Goal: Information Seeking & Learning: Compare options

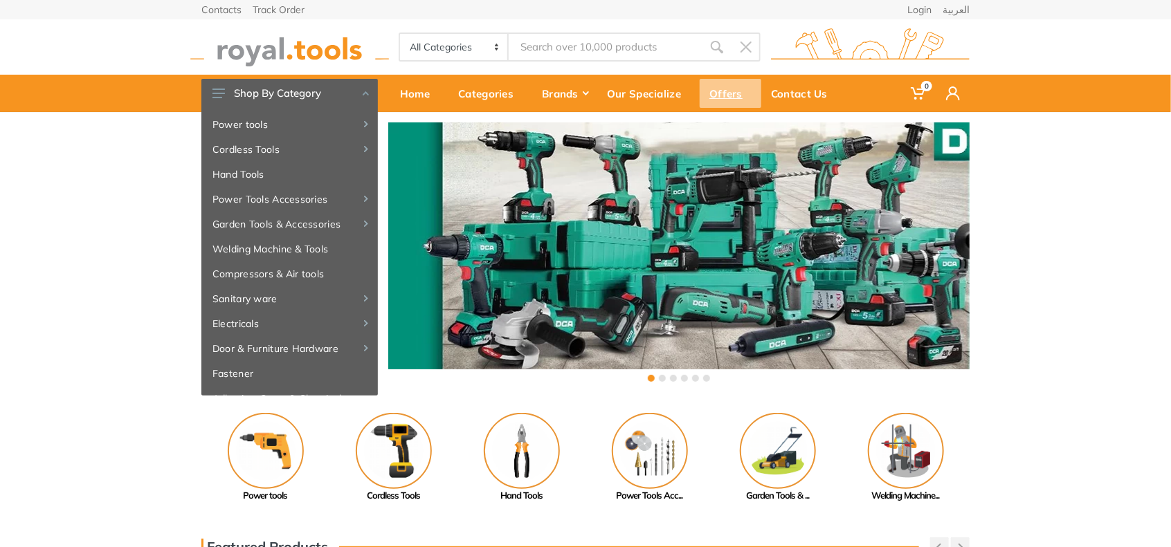
click at [724, 91] on div "Offers" at bounding box center [731, 93] width 62 height 29
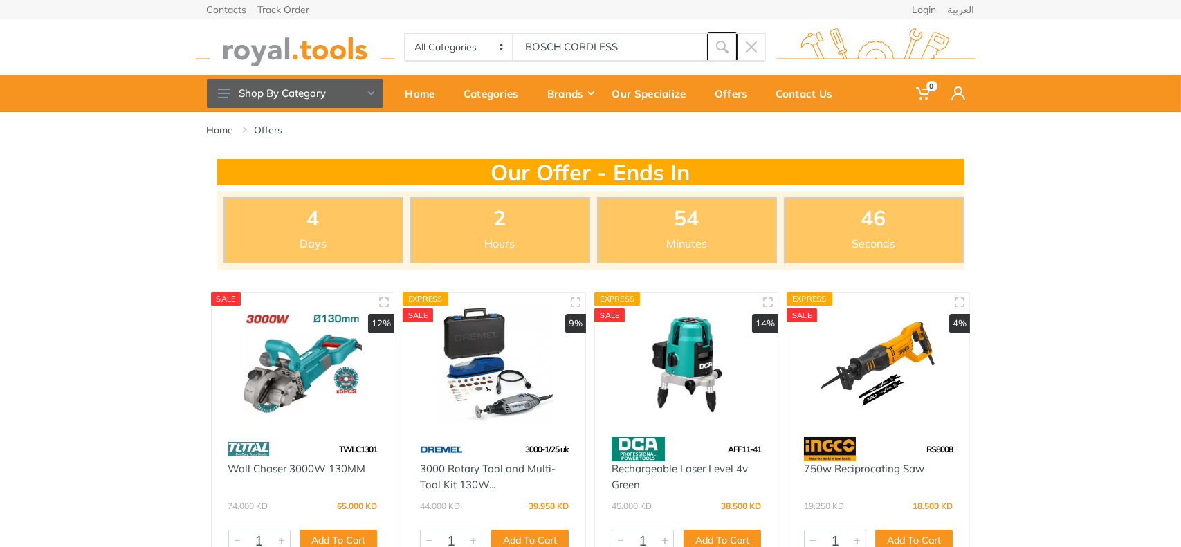
click at [727, 44] on icon "submit" at bounding box center [722, 47] width 14 height 14
click at [718, 46] on icon "submit" at bounding box center [722, 47] width 14 height 14
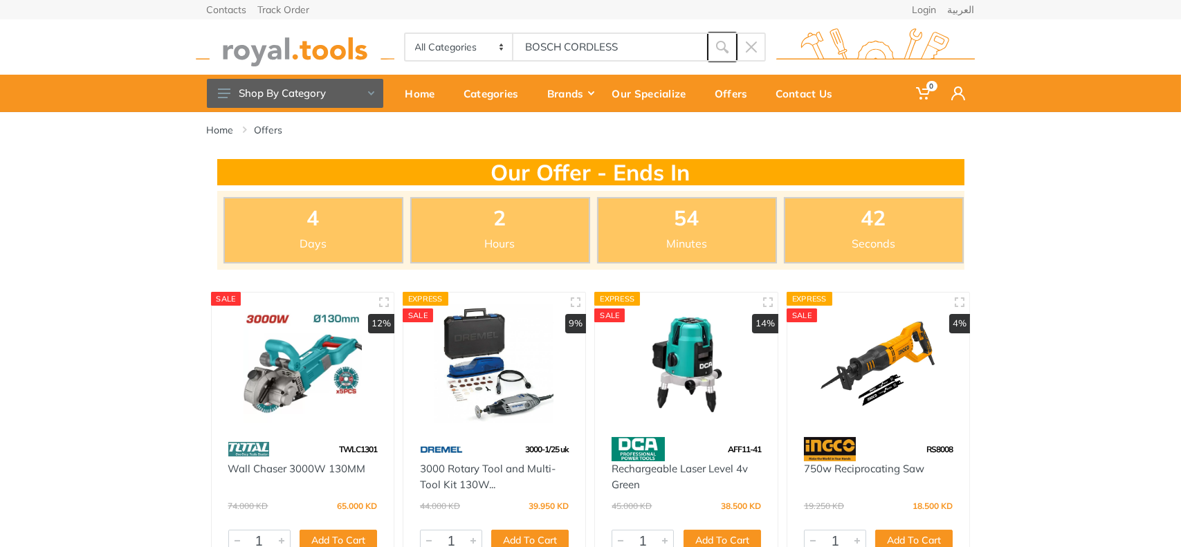
click at [718, 45] on icon "submit" at bounding box center [722, 47] width 14 height 14
click at [720, 45] on icon "submit" at bounding box center [722, 47] width 14 height 14
click at [720, 44] on icon "submit" at bounding box center [722, 47] width 14 height 14
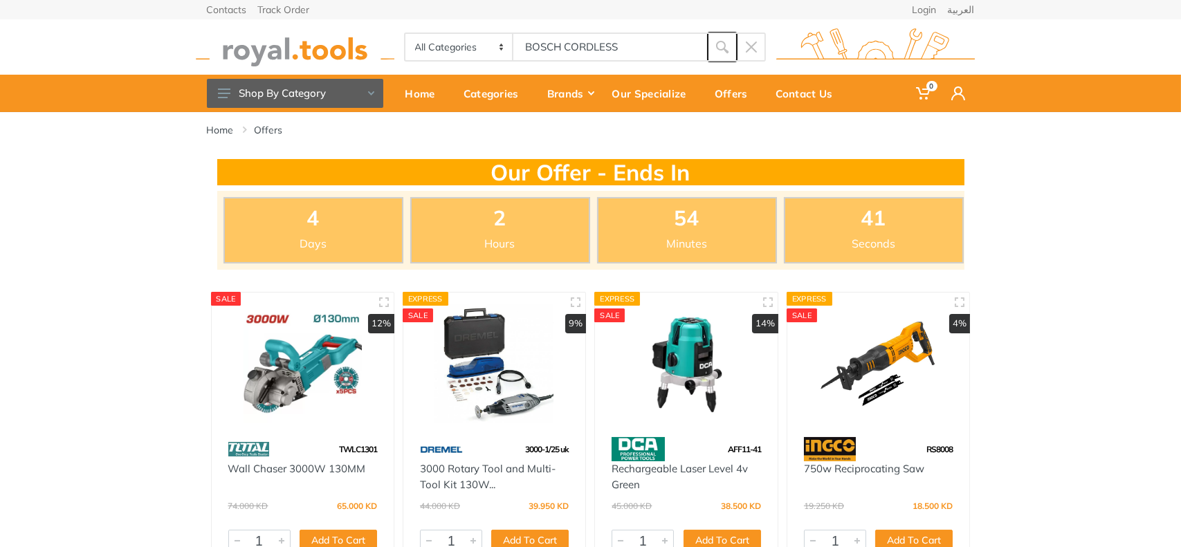
click at [720, 44] on icon "submit" at bounding box center [722, 47] width 14 height 14
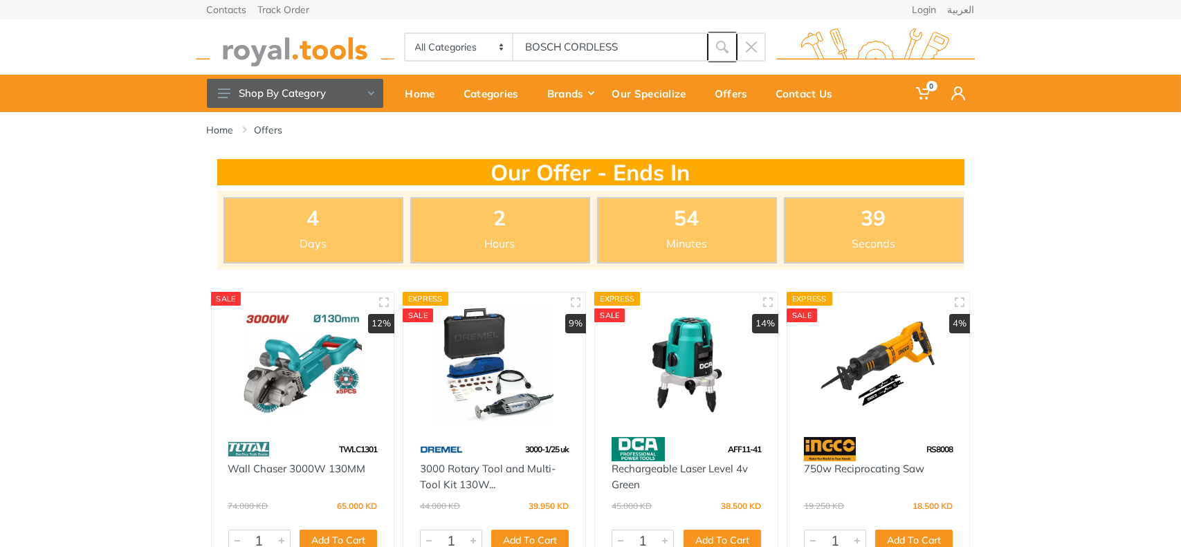
click at [720, 44] on icon "submit" at bounding box center [722, 47] width 14 height 14
click at [720, 43] on icon "submit" at bounding box center [722, 47] width 14 height 14
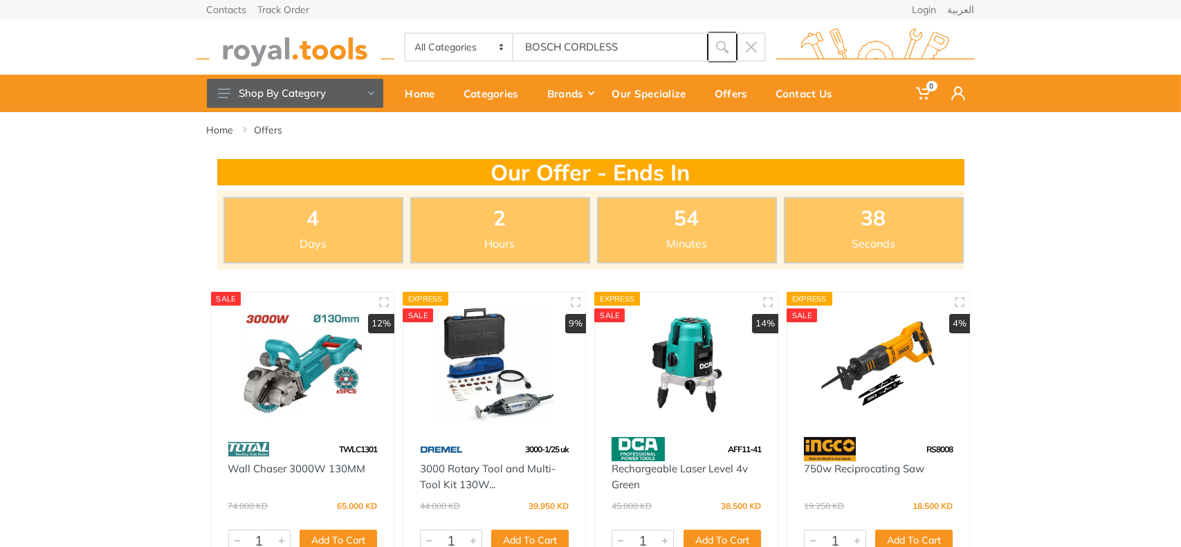
click at [720, 43] on icon "submit" at bounding box center [722, 47] width 14 height 14
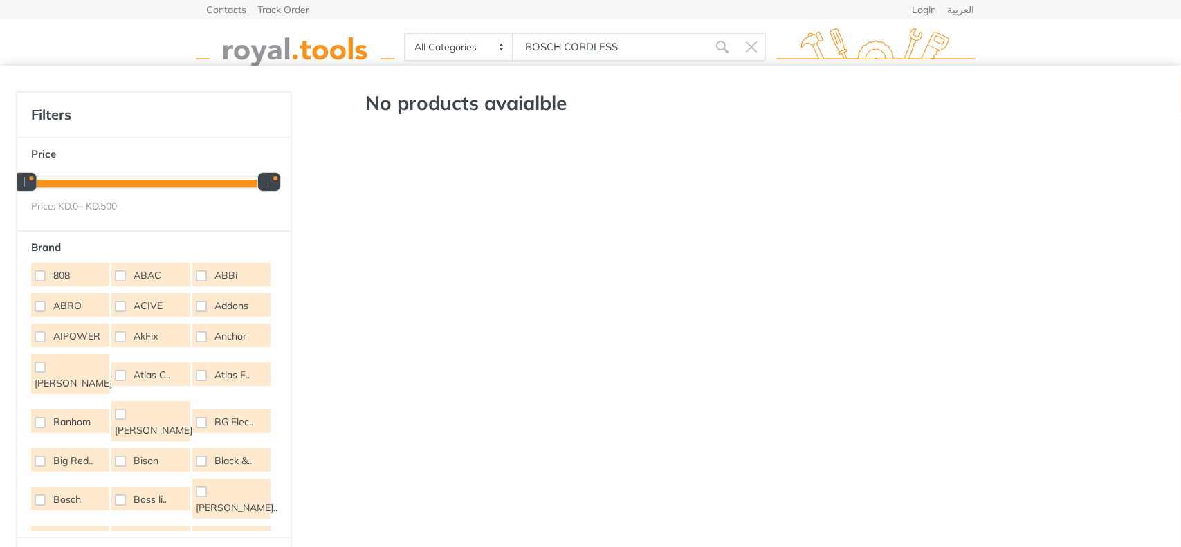
click at [634, 41] on input "BOSCH CORDLESS" at bounding box center [610, 47] width 194 height 29
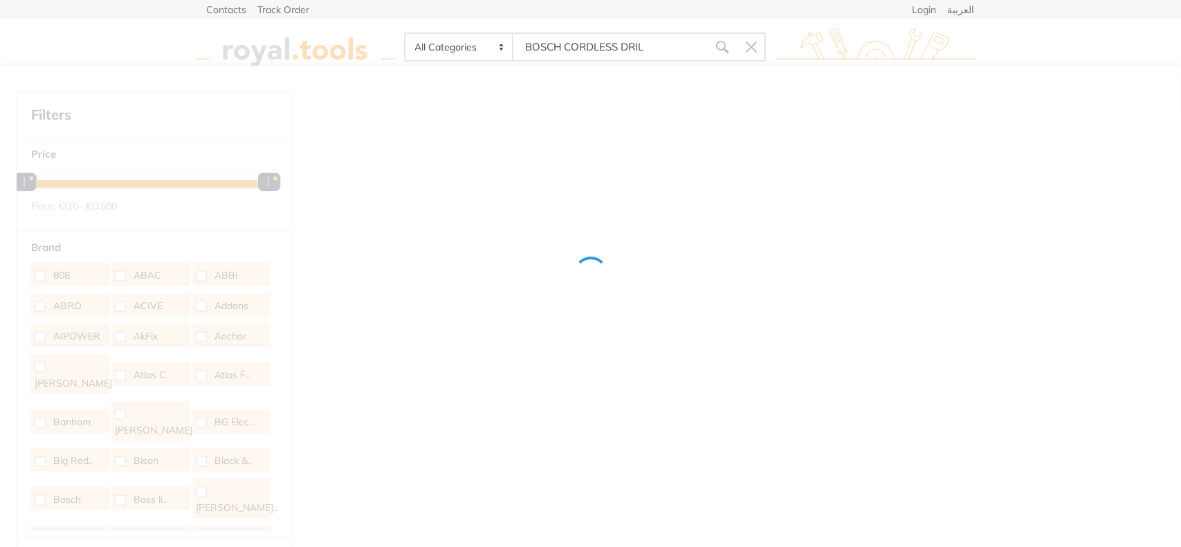
type input "BOSCH CORDLESS DRILL"
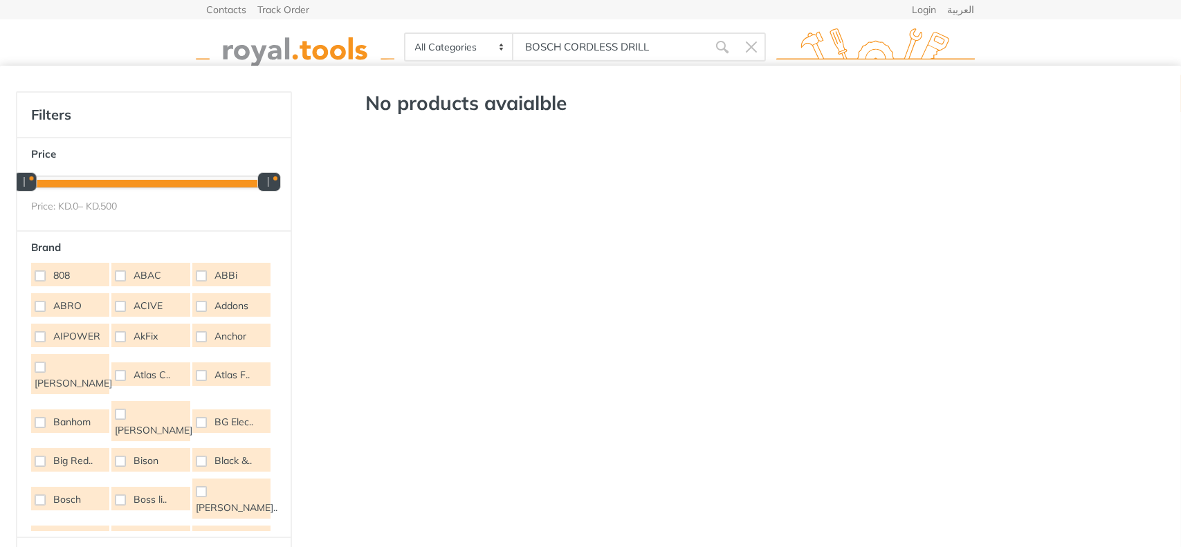
click at [581, 44] on input "BOSCH CORDLESS DRILL" at bounding box center [610, 47] width 194 height 29
drag, startPoint x: 649, startPoint y: 44, endPoint x: 507, endPoint y: 42, distance: 141.9
click at [507, 42] on div "All Categories Power tools Cordless Tools Hand Tools Power Tools Accessories Ga…" at bounding box center [585, 47] width 362 height 29
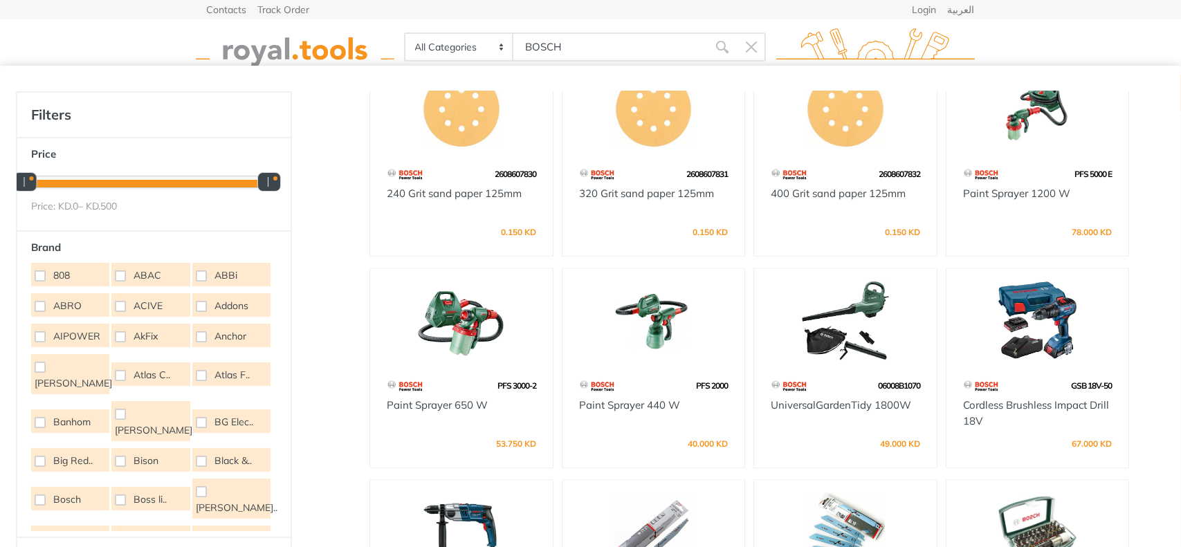
scroll to position [6766, 0]
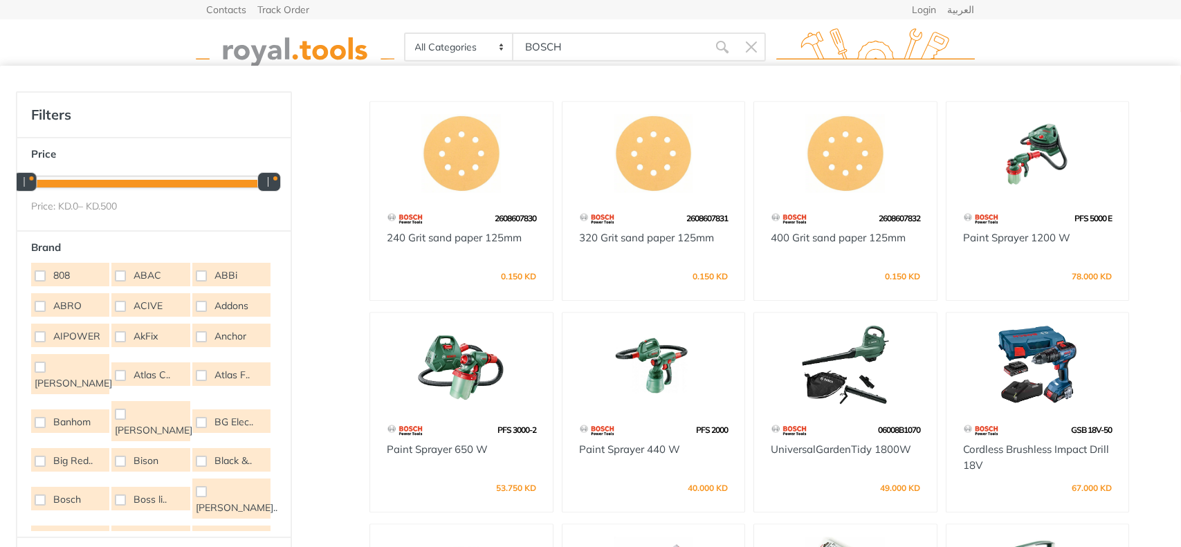
type input "BOSCH"
click at [1033, 325] on img at bounding box center [1038, 364] width 158 height 79
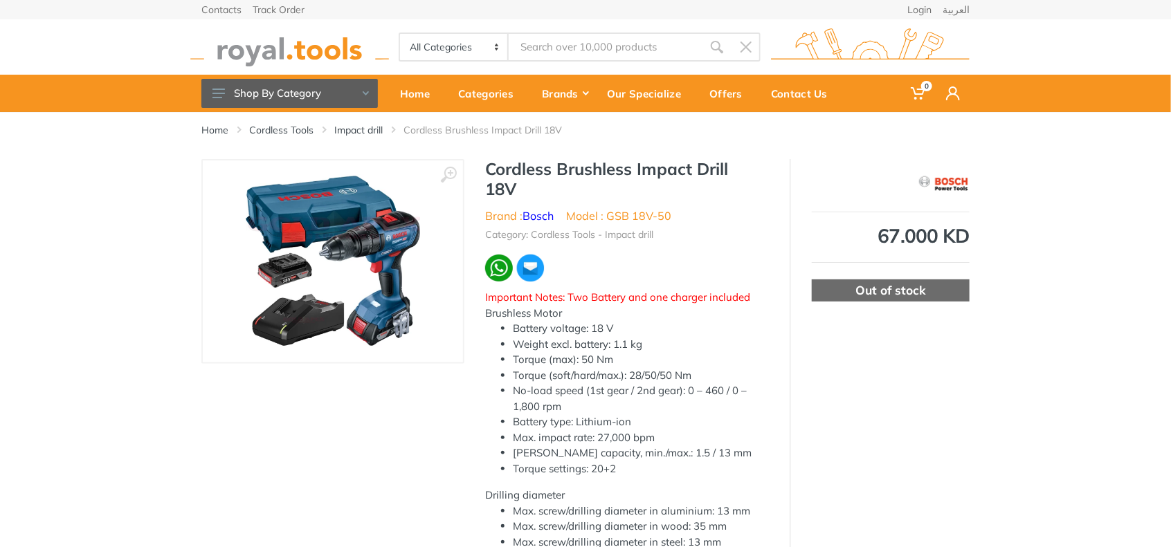
scroll to position [115, 0]
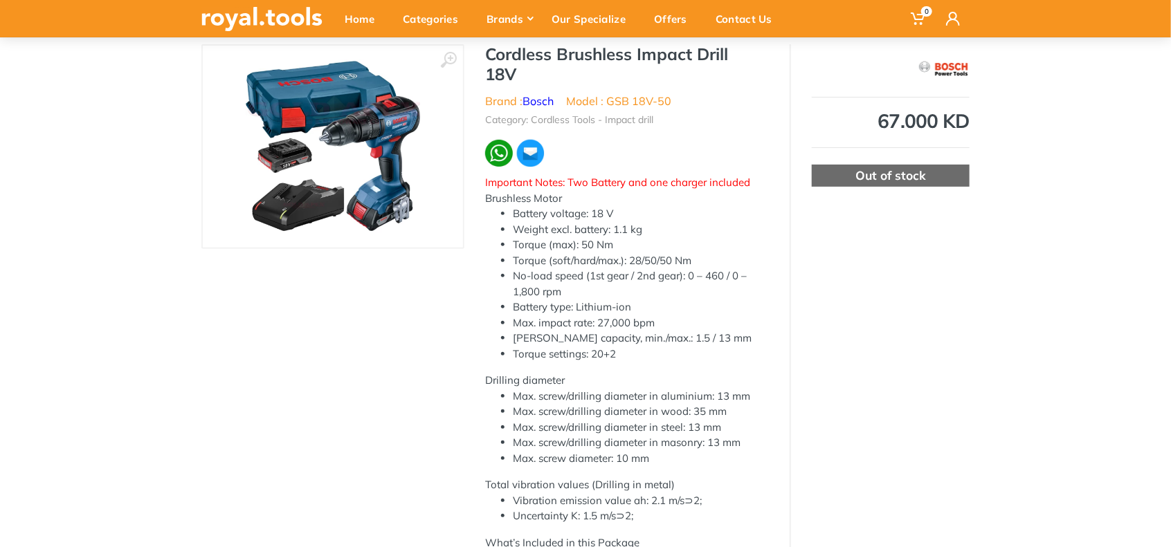
click at [661, 319] on li "Max. impact rate: 27,000 bpm" at bounding box center [641, 324] width 256 height 16
click at [706, 338] on li "Chuck capacity, min./max.: 1.5 / 13 mm" at bounding box center [641, 339] width 256 height 16
click at [619, 351] on li "Torque settings: 20+2" at bounding box center [641, 355] width 256 height 16
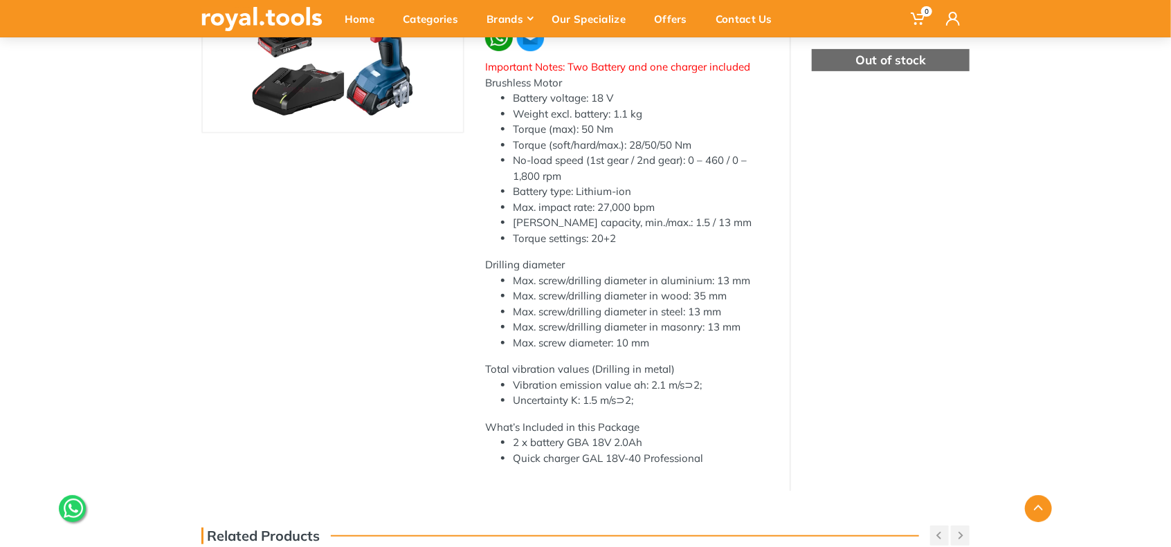
click at [758, 289] on li "Max. screw/drilling diameter in wood: 35 mm" at bounding box center [641, 297] width 256 height 16
click at [760, 303] on li "Max. screw/drilling diameter in wood: 35 mm" at bounding box center [641, 297] width 256 height 16
click at [759, 309] on li "Max. screw/drilling diameter in steel: 13 mm" at bounding box center [641, 312] width 256 height 16
click at [761, 316] on li "Max. screw/drilling diameter in steel: 13 mm" at bounding box center [641, 312] width 256 height 16
click at [757, 308] on li "Max. screw/drilling diameter in steel: 13 mm" at bounding box center [641, 312] width 256 height 16
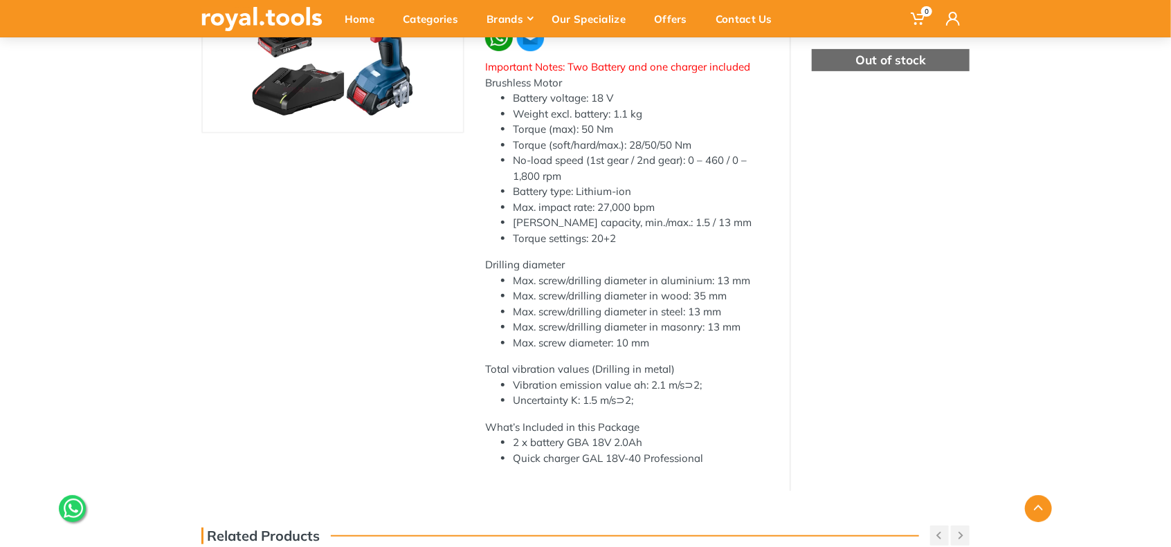
drag, startPoint x: 711, startPoint y: 352, endPoint x: 716, endPoint y: 363, distance: 12.1
click at [713, 352] on div "Important Notes: Two Battery and one charger included Brushless Motor Battery v…" at bounding box center [627, 263] width 284 height 407
click at [718, 367] on div "Important Notes: Two Battery and one charger included Brushless Motor Battery v…" at bounding box center [627, 263] width 284 height 407
click at [699, 370] on div "Important Notes: Two Battery and one charger included Brushless Motor Battery v…" at bounding box center [627, 263] width 284 height 407
click at [502, 369] on div "Important Notes: Two Battery and one charger included Brushless Motor Battery v…" at bounding box center [627, 263] width 284 height 407
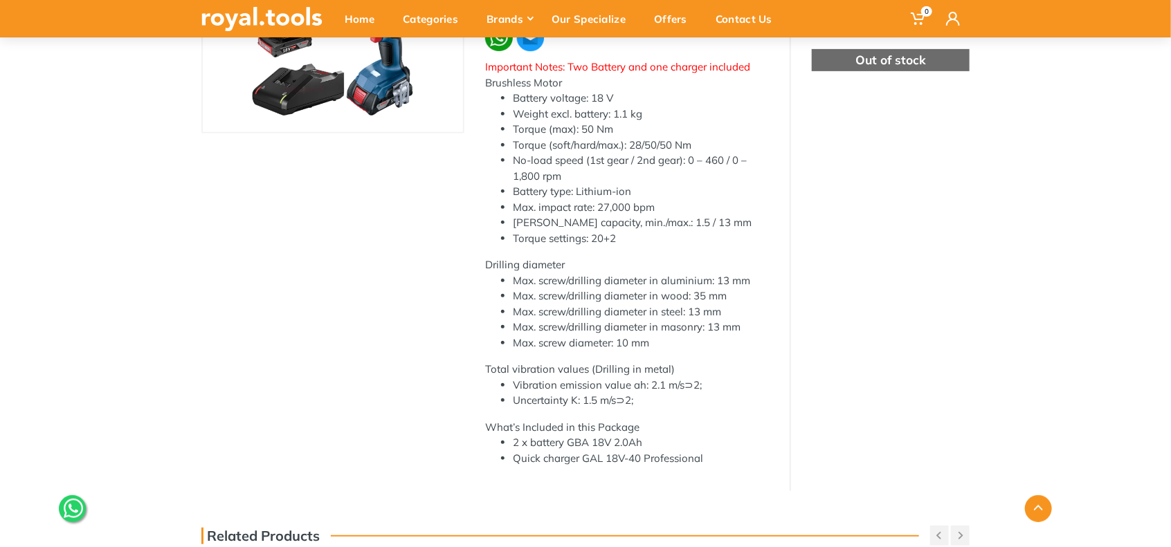
click at [573, 372] on div "Important Notes: Two Battery and one charger included Brushless Motor Battery v…" at bounding box center [627, 263] width 284 height 407
click at [619, 366] on div "Important Notes: Two Battery and one charger included Brushless Motor Battery v…" at bounding box center [627, 263] width 284 height 407
drag, startPoint x: 673, startPoint y: 364, endPoint x: 695, endPoint y: 365, distance: 21.5
click at [674, 364] on div "Important Notes: Two Battery and one charger included Brushless Motor Battery v…" at bounding box center [627, 263] width 284 height 407
click at [737, 347] on li "Max. screw diameter: 10 mm" at bounding box center [641, 344] width 256 height 16
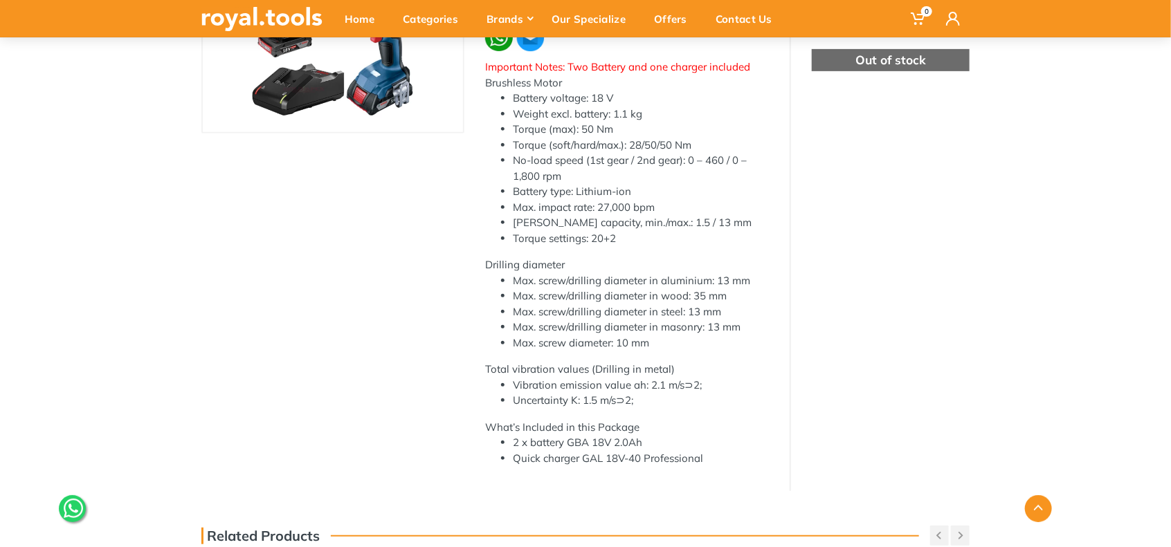
click at [743, 360] on div "Important Notes: Two Battery and one charger included Brushless Motor Battery v…" at bounding box center [627, 263] width 284 height 407
click at [742, 367] on div "Important Notes: Two Battery and one charger included Brushless Motor Battery v…" at bounding box center [627, 263] width 284 height 407
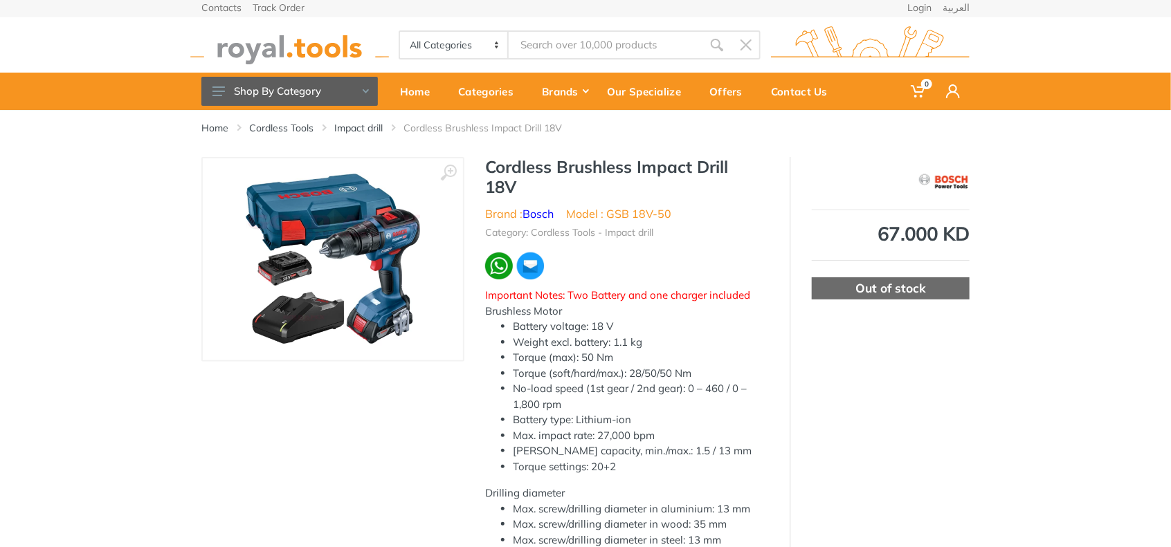
scroll to position [0, 0]
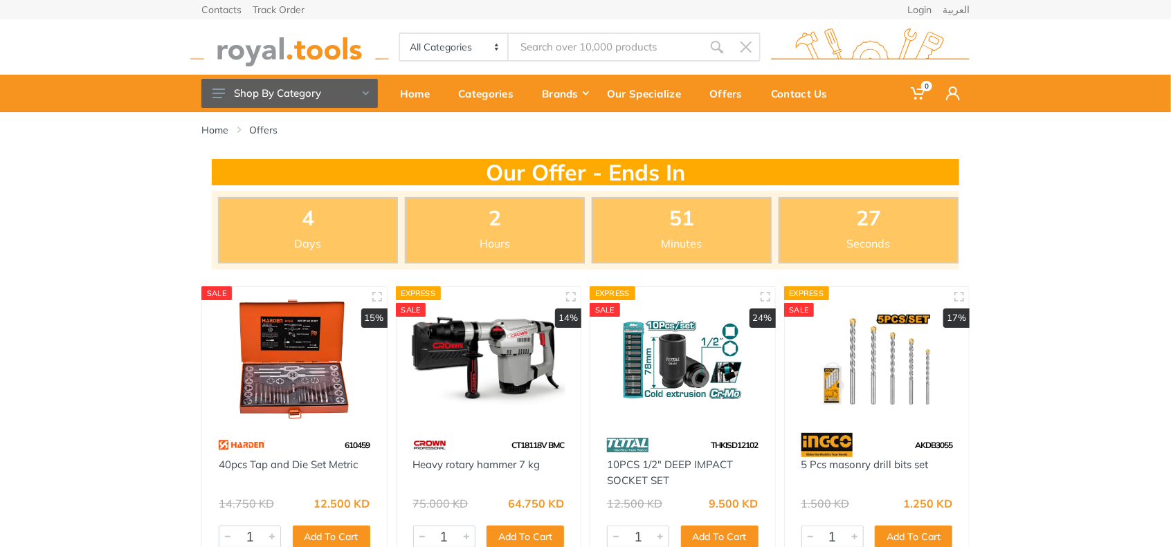
click at [566, 50] on input "Site search" at bounding box center [606, 47] width 194 height 29
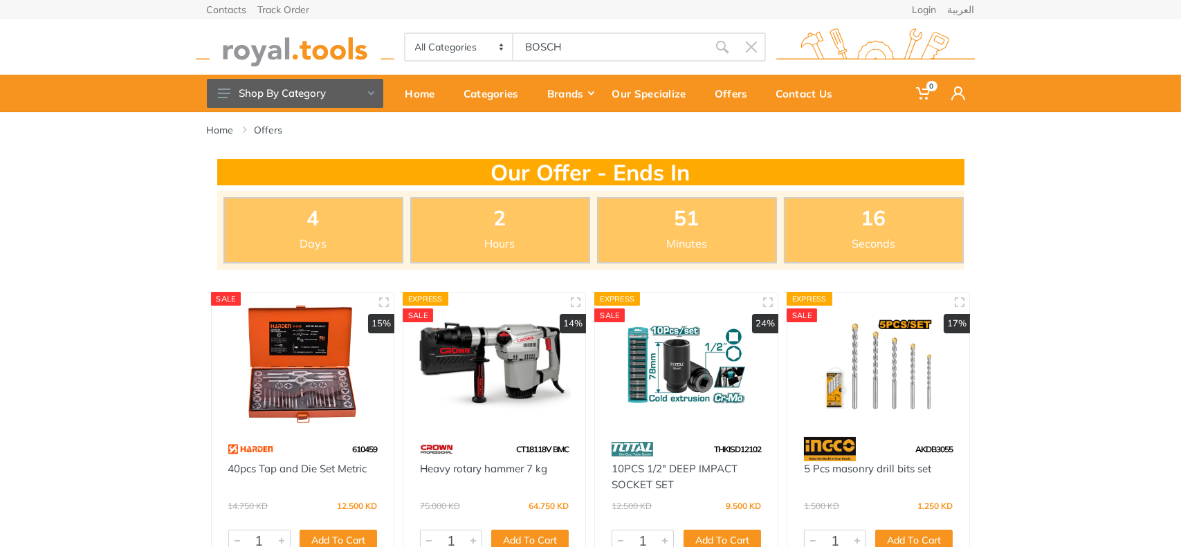
drag, startPoint x: 575, startPoint y: 44, endPoint x: 466, endPoint y: 46, distance: 108.7
click at [466, 46] on div "All Categories Power tools Cordless Tools Hand Tools Power Tools Accessories Ga…" at bounding box center [585, 47] width 362 height 29
type input "BOSCH"
click at [363, 96] on button "Shop By Category" at bounding box center [295, 93] width 176 height 29
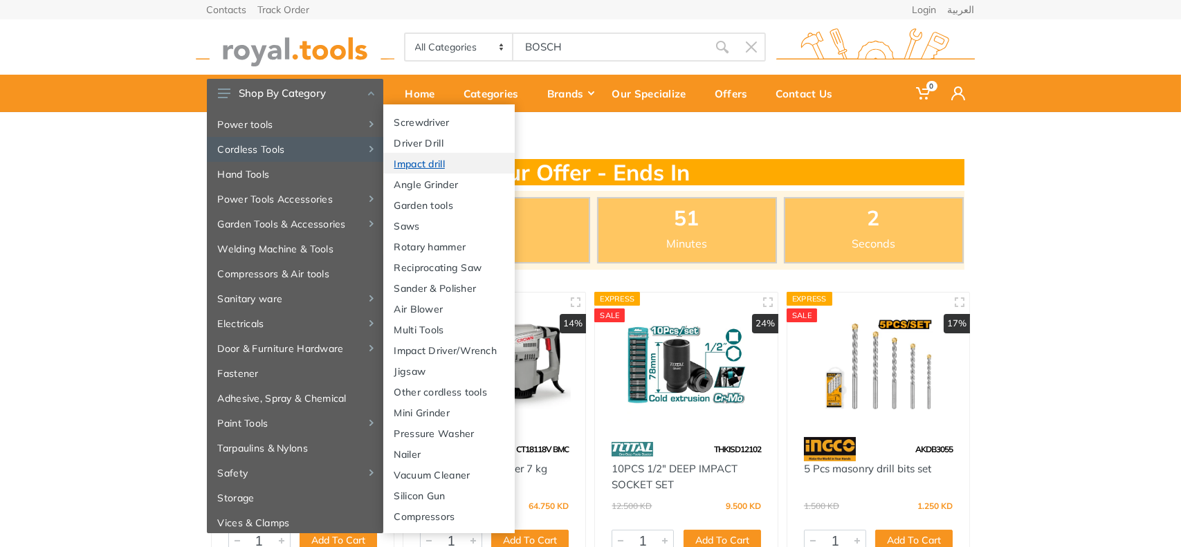
click at [440, 163] on link "Impact drill" at bounding box center [448, 163] width 131 height 21
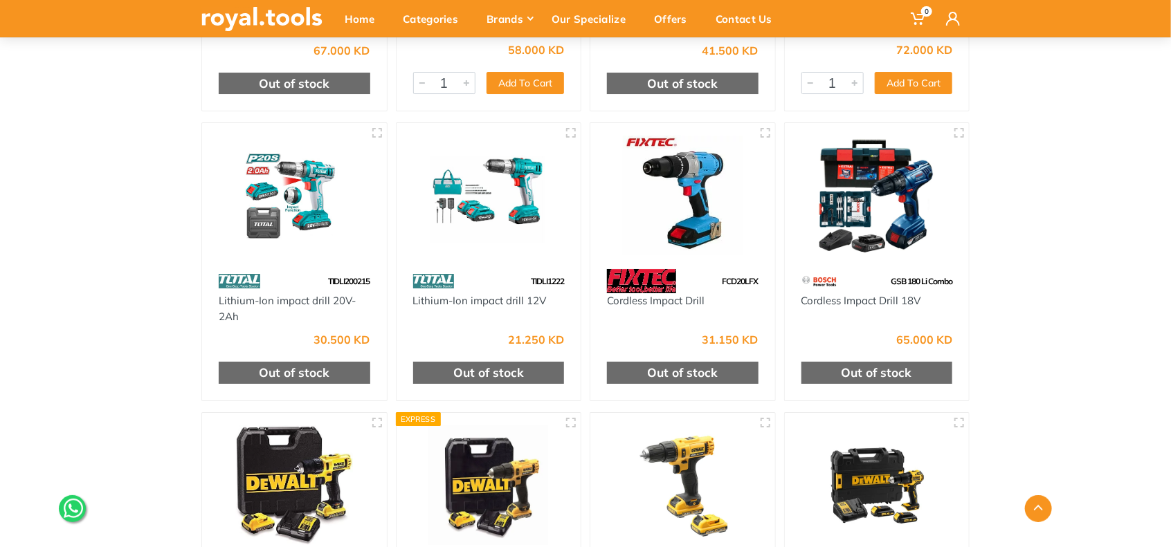
scroll to position [2076, 0]
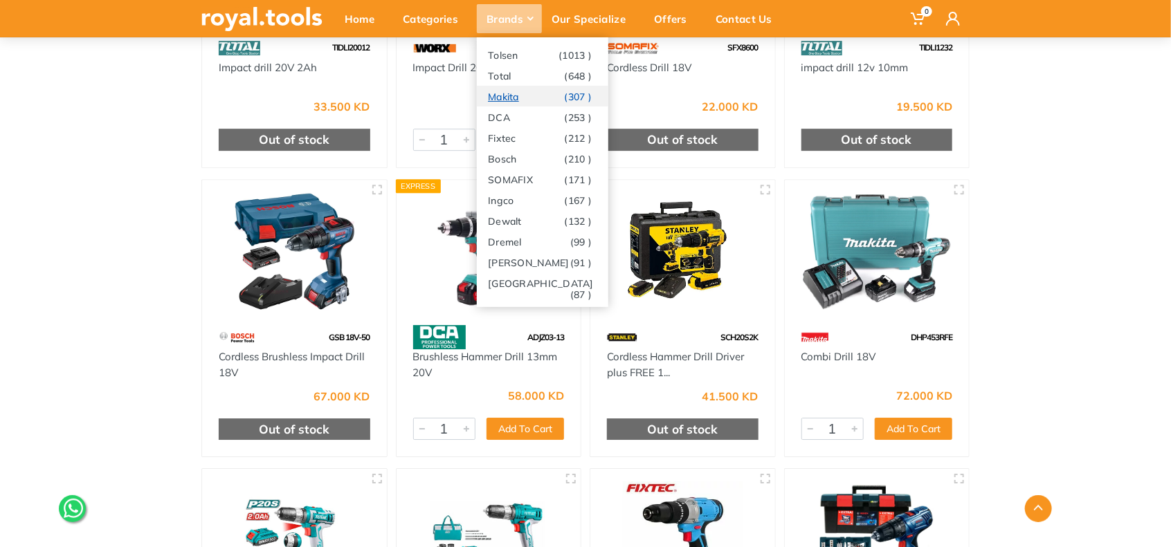
click at [513, 97] on link "Makita (307 )" at bounding box center [542, 96] width 131 height 21
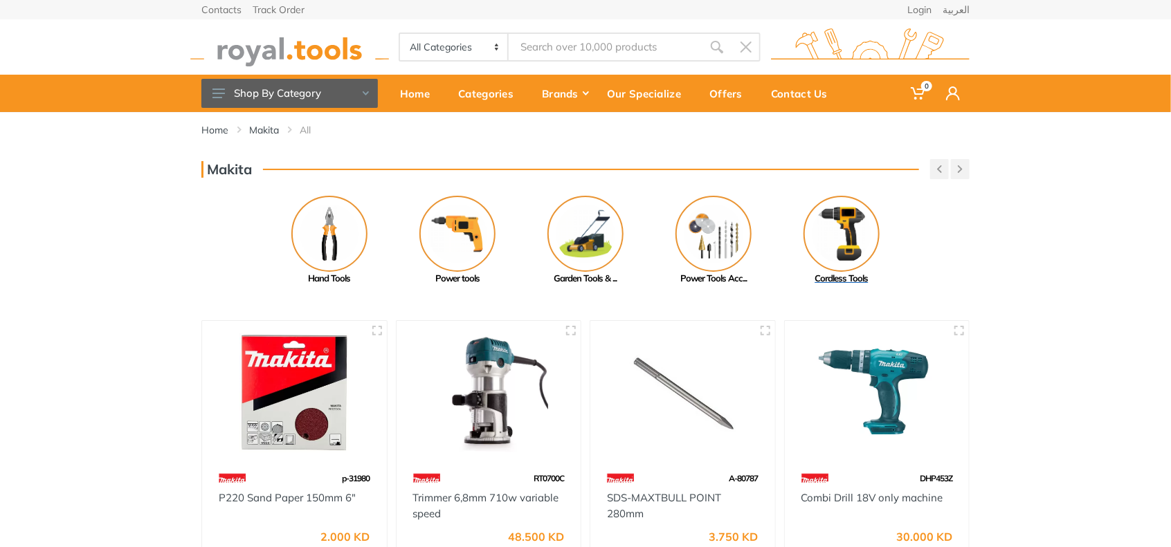
click at [843, 223] on img at bounding box center [841, 234] width 76 height 76
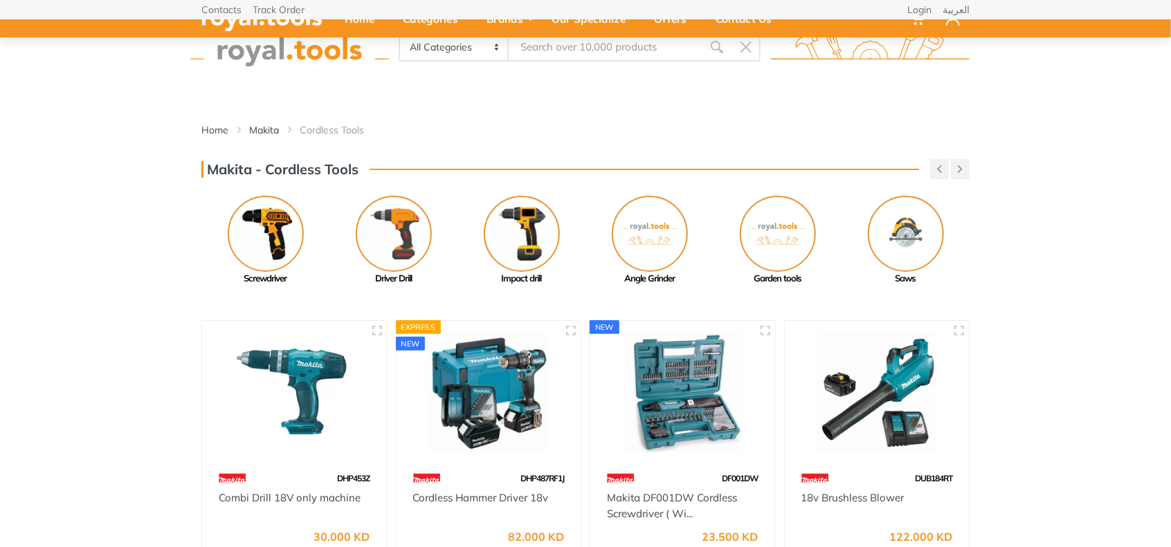
scroll to position [115, 0]
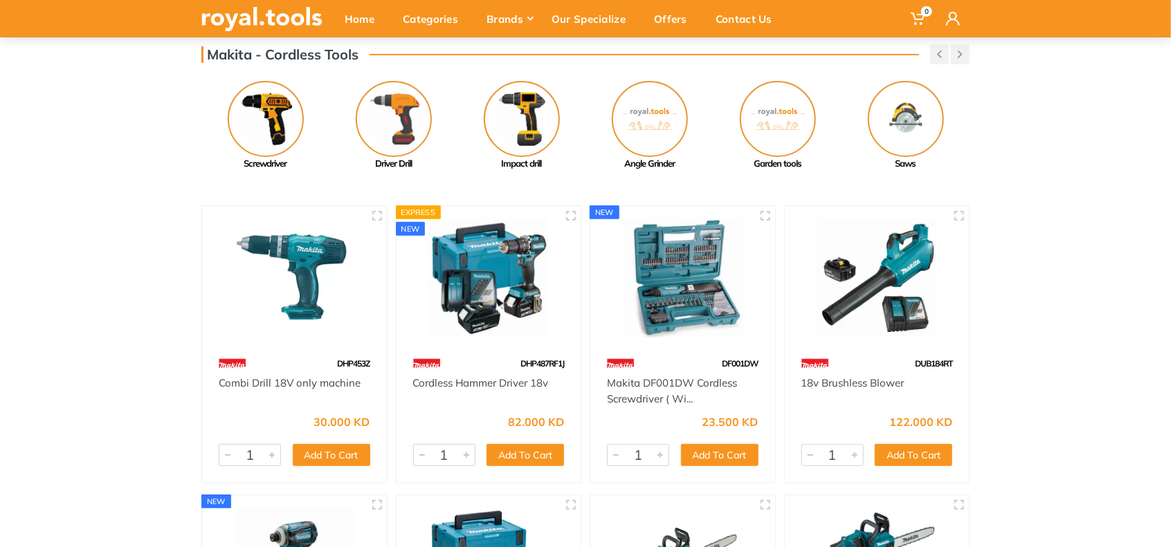
click at [509, 260] on img at bounding box center [489, 279] width 160 height 120
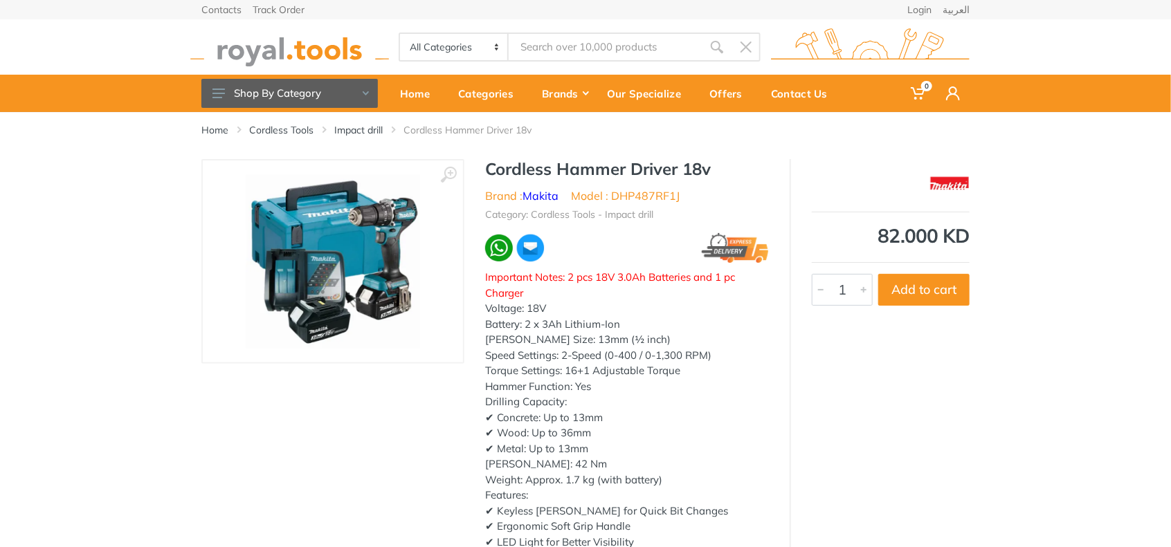
click at [368, 259] on img at bounding box center [333, 261] width 174 height 174
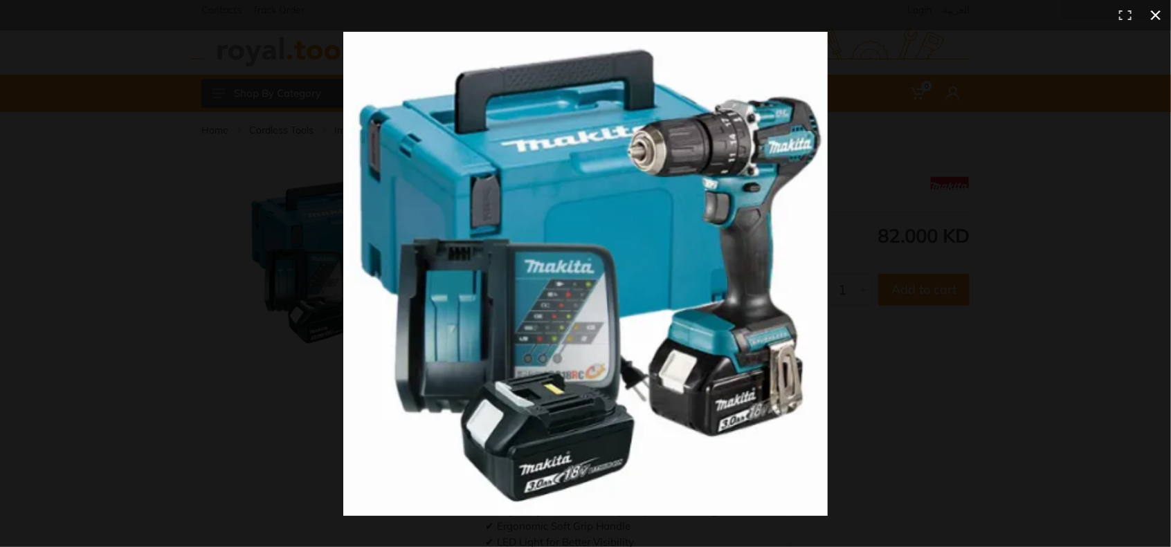
click at [1159, 17] on button at bounding box center [1155, 15] width 30 height 30
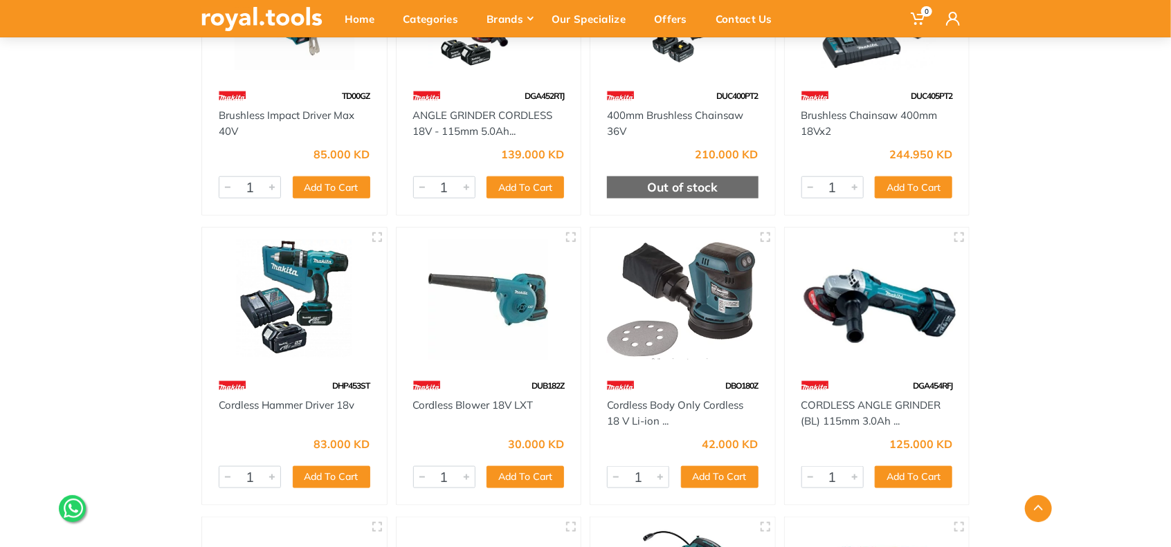
scroll to position [692, 0]
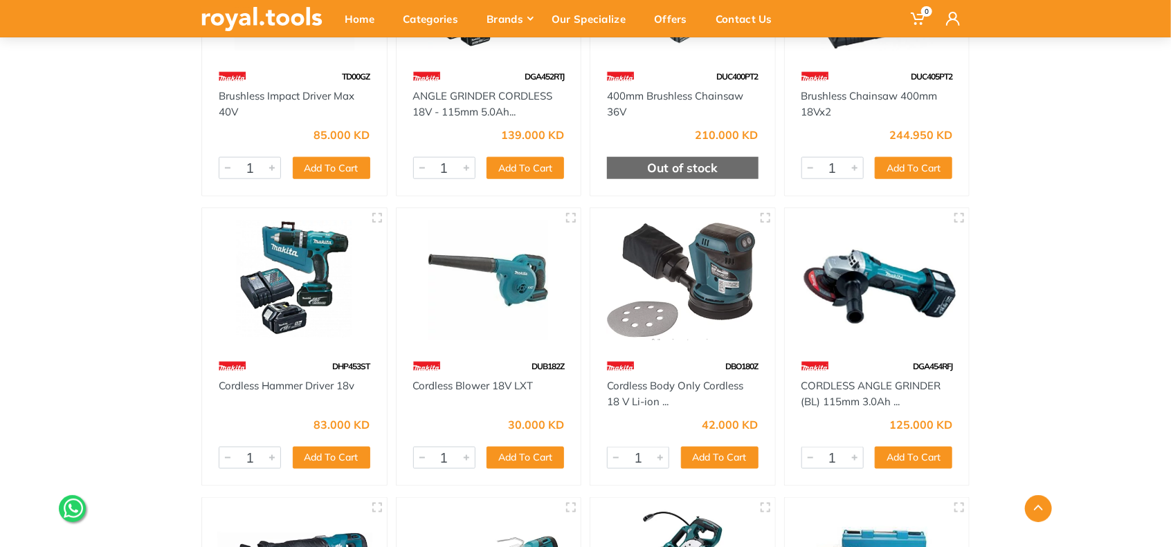
click at [328, 273] on img at bounding box center [294, 281] width 160 height 120
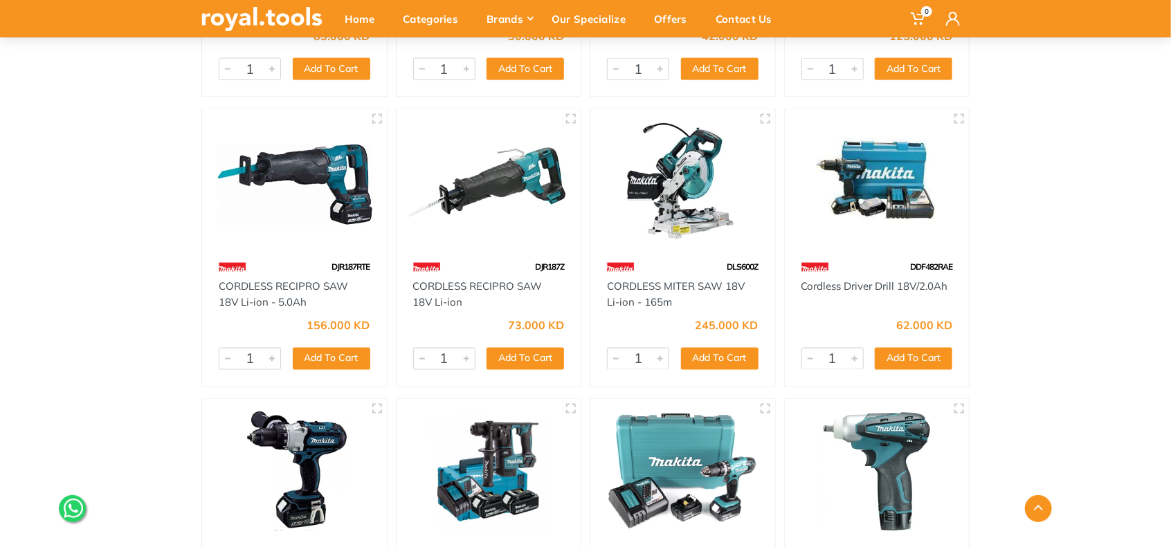
scroll to position [1153, 0]
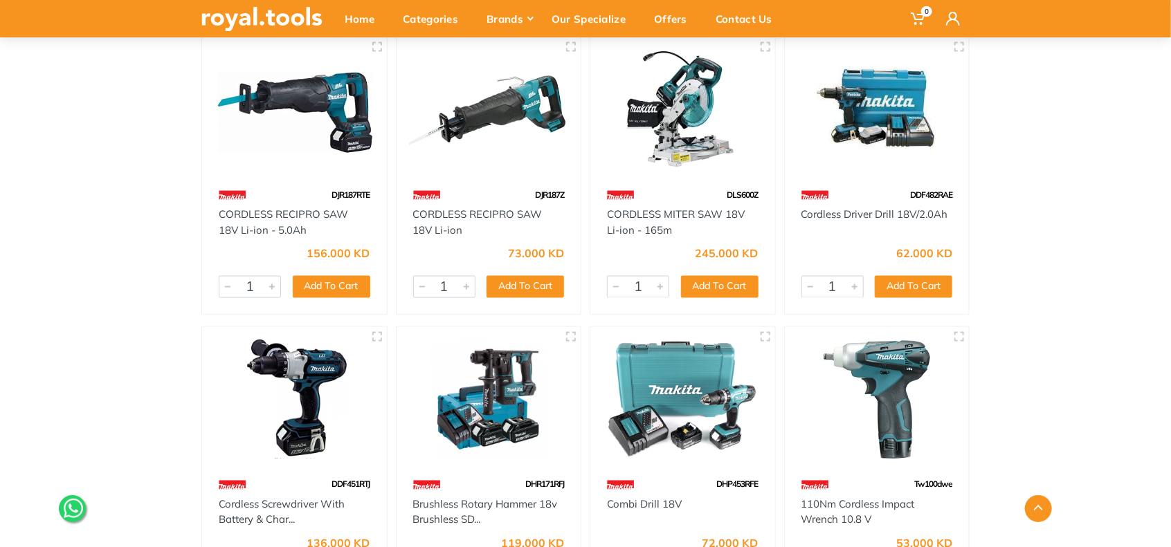
click at [909, 84] on img at bounding box center [877, 110] width 160 height 120
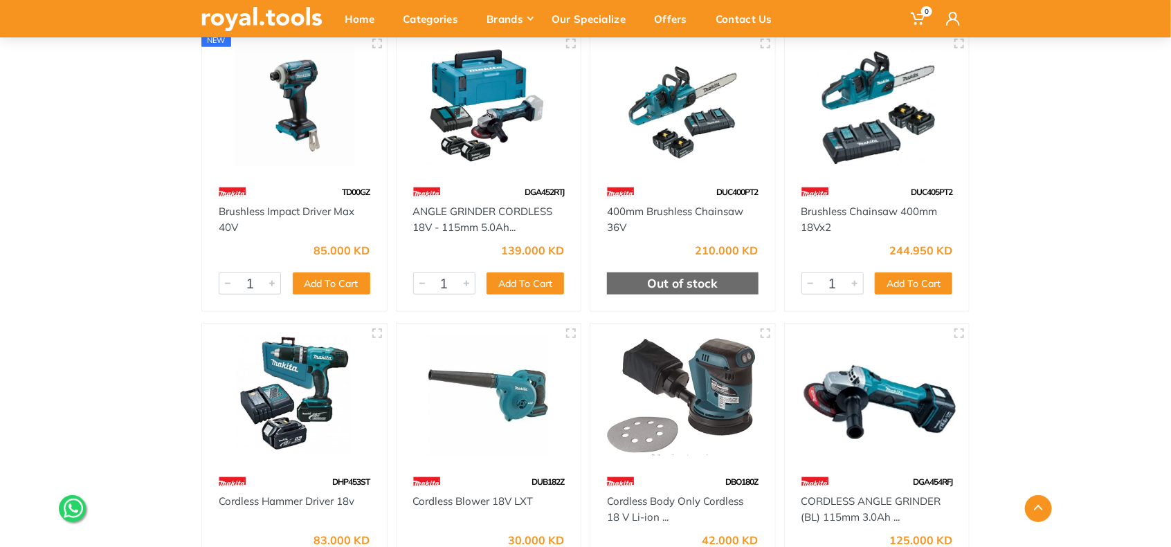
scroll to position [692, 0]
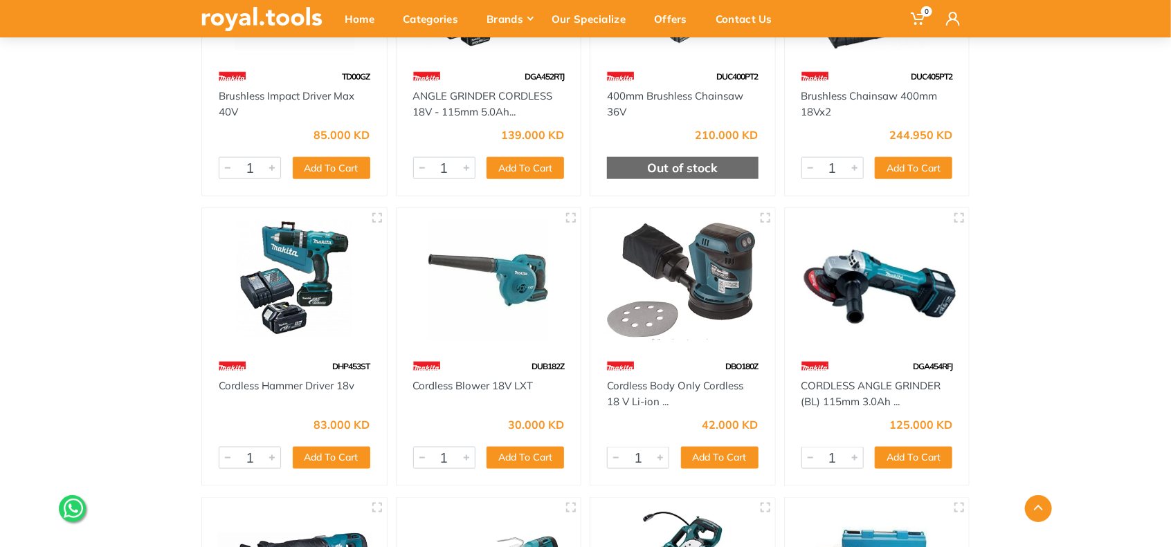
click at [324, 274] on img at bounding box center [294, 281] width 160 height 120
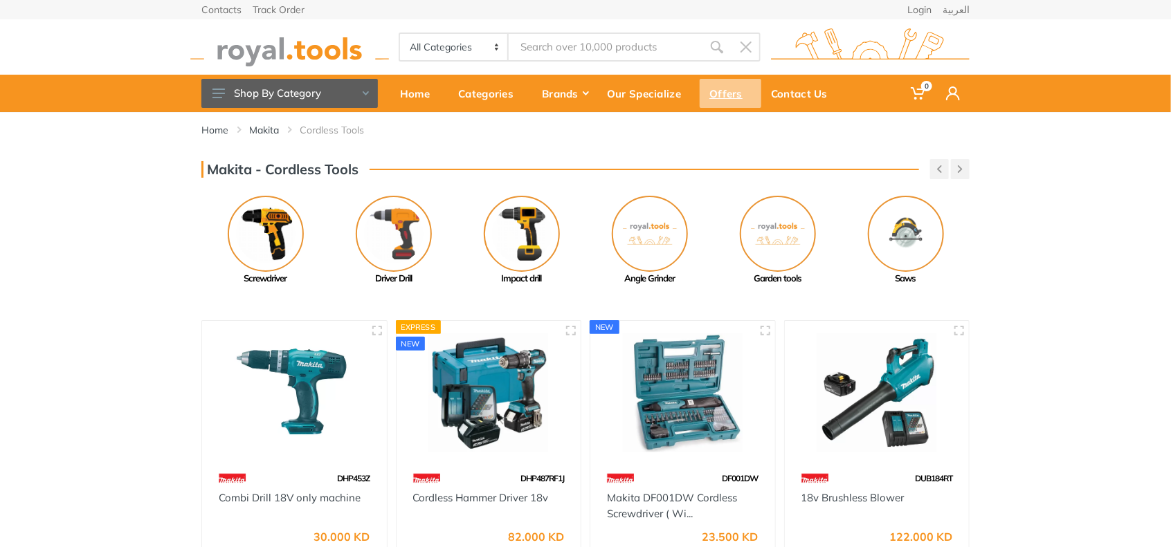
click at [714, 92] on div "Offers" at bounding box center [731, 93] width 62 height 29
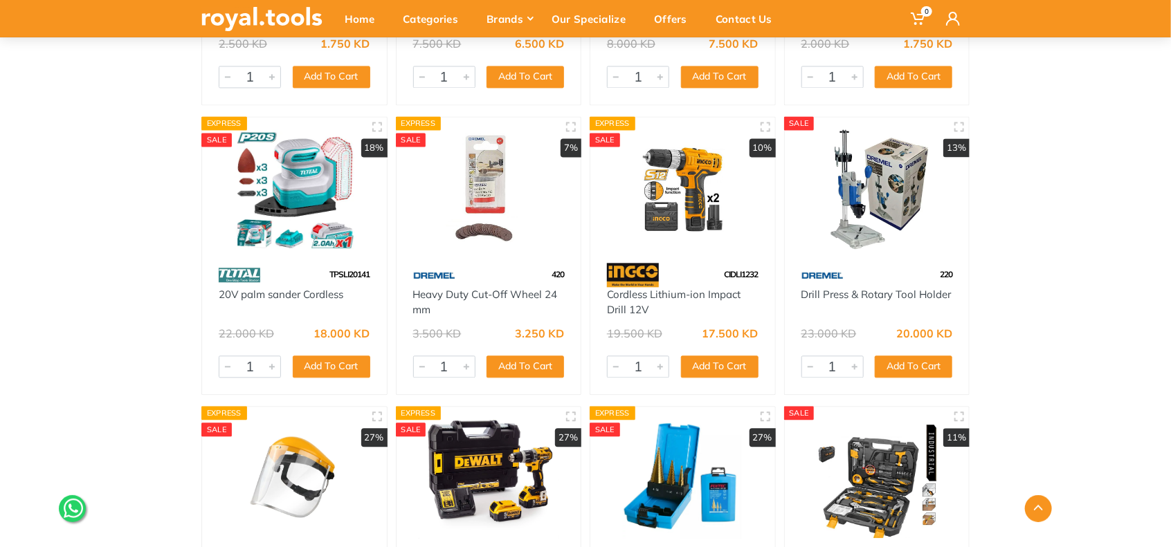
scroll to position [22718, 0]
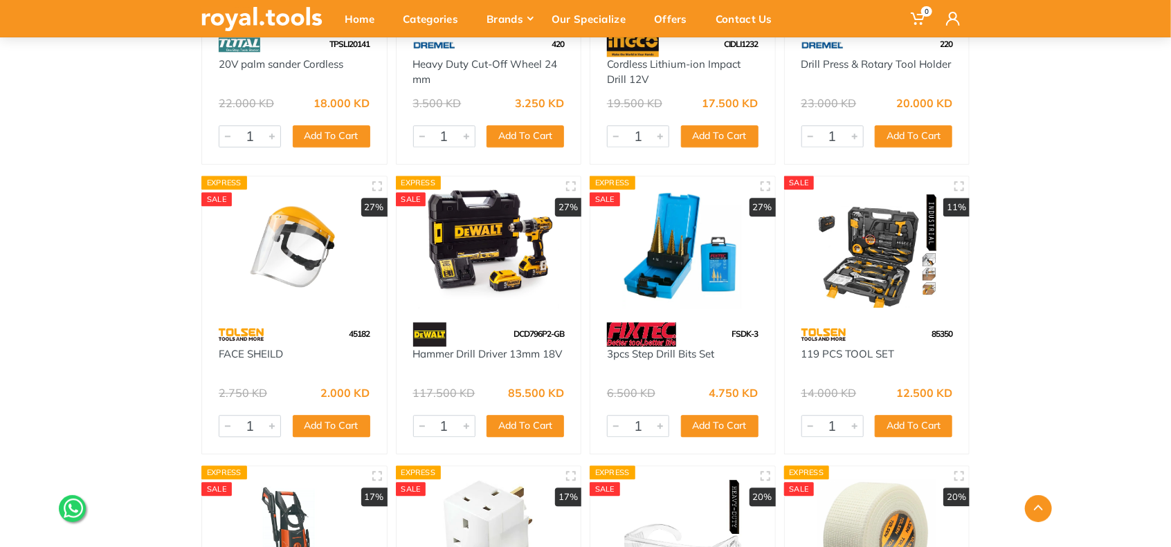
click at [508, 215] on img at bounding box center [489, 249] width 160 height 120
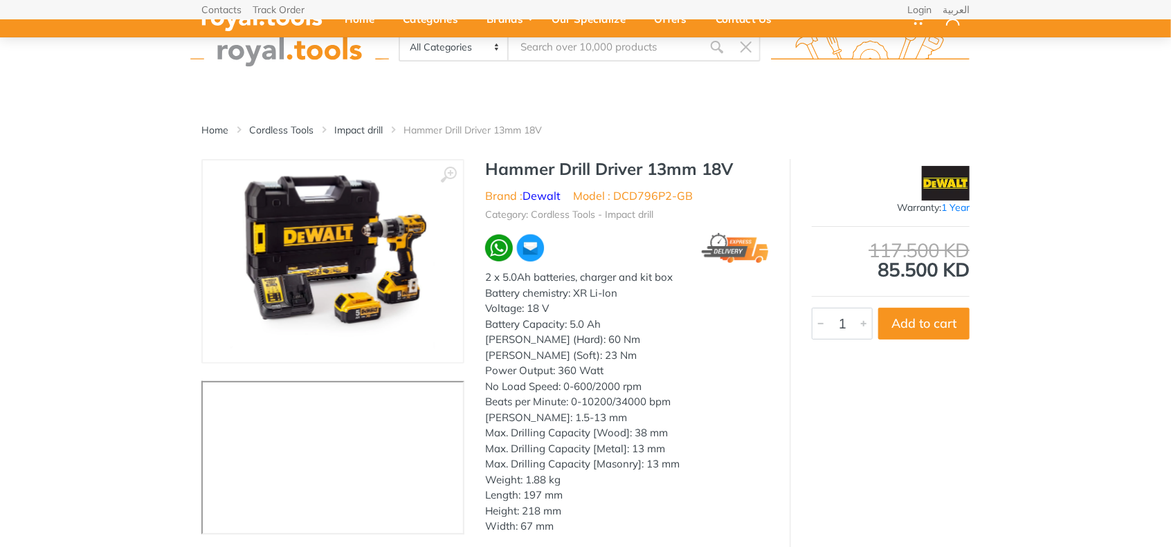
scroll to position [115, 0]
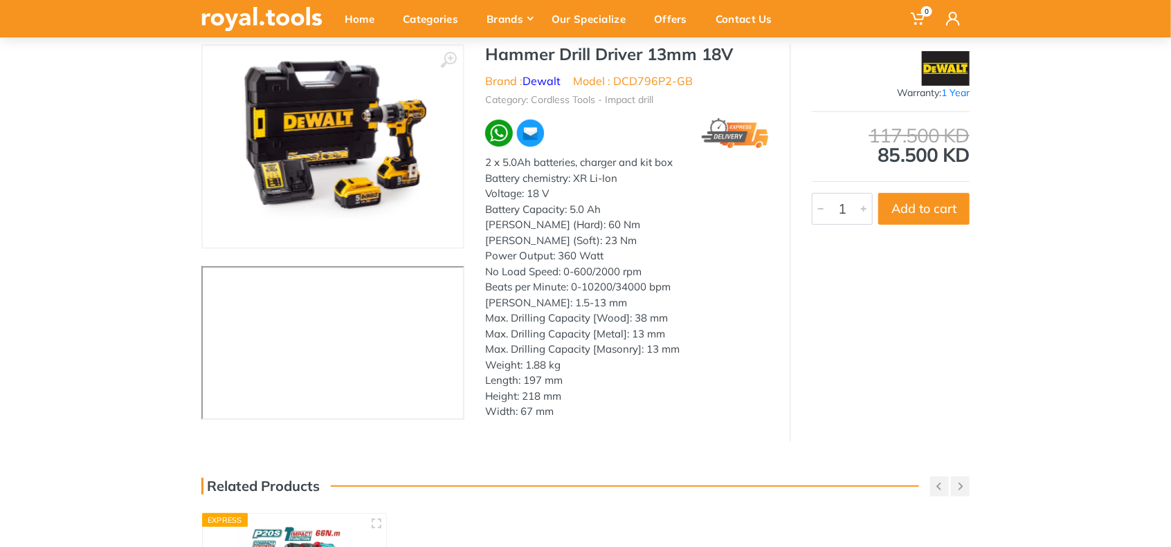
click at [632, 250] on div "2 x 5.0Ah batteries, charger and kit box Battery chemistry: XR Li-Ion Voltage: …" at bounding box center [627, 287] width 284 height 265
drag, startPoint x: 662, startPoint y: 264, endPoint x: 668, endPoint y: 268, distance: 7.1
click at [663, 264] on div "2 x 5.0Ah batteries, charger and kit box Battery chemistry: XR Li-Ion Voltage: …" at bounding box center [627, 287] width 284 height 265
click at [685, 278] on div "2 x 5.0Ah batteries, charger and kit box Battery chemistry: XR Li-Ion Voltage: …" at bounding box center [627, 287] width 284 height 265
click at [693, 289] on div "2 x 5.0Ah batteries, charger and kit box Battery chemistry: XR Li-Ion Voltage: …" at bounding box center [627, 287] width 284 height 265
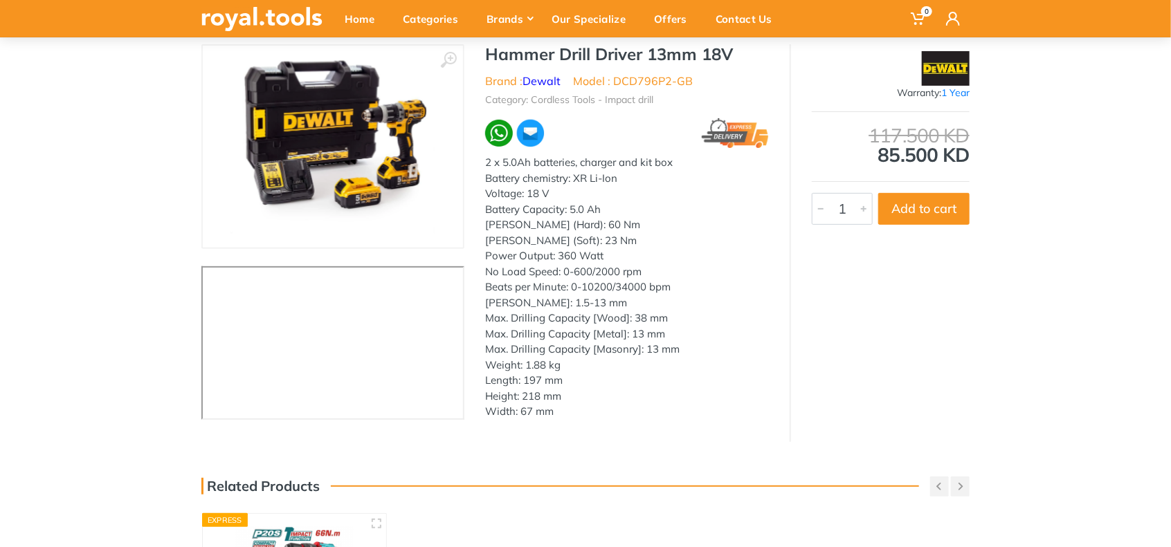
click at [695, 293] on div "2 x 5.0Ah batteries, charger and kit box Battery chemistry: XR Li-Ion Voltage: …" at bounding box center [627, 287] width 284 height 265
click at [706, 313] on div "2 x 5.0Ah batteries, charger and kit box Battery chemistry: XR Li-Ion Voltage: …" at bounding box center [627, 287] width 284 height 265
click at [709, 338] on div "2 x 5.0Ah batteries, charger and kit box Battery chemistry: XR Li-Ion Voltage: …" at bounding box center [627, 287] width 284 height 265
click at [715, 350] on div "2 x 5.0Ah batteries, charger and kit box Battery chemistry: XR Li-Ion Voltage: …" at bounding box center [627, 287] width 284 height 265
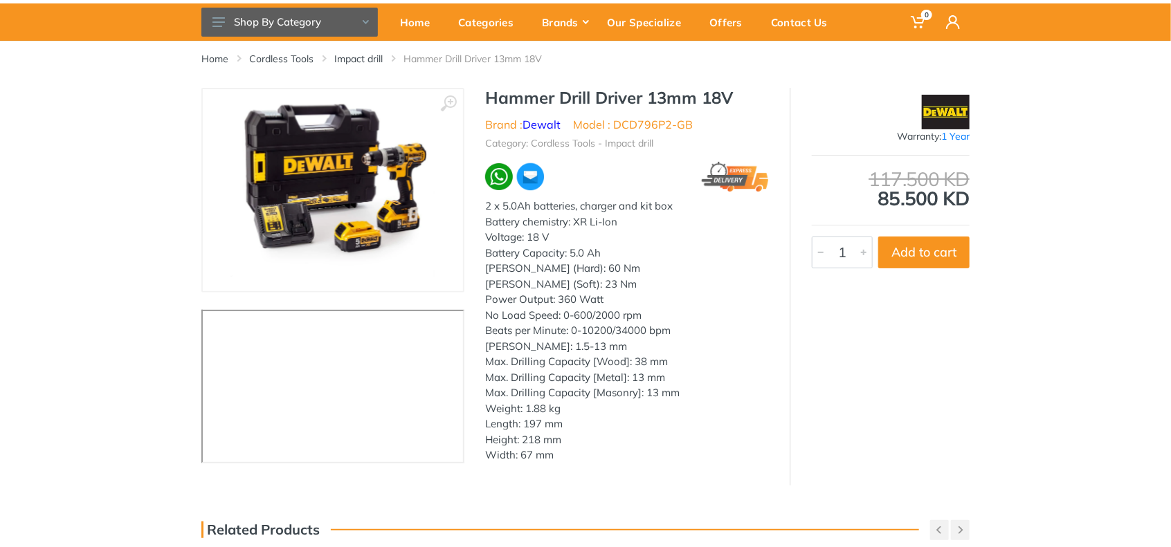
scroll to position [0, 0]
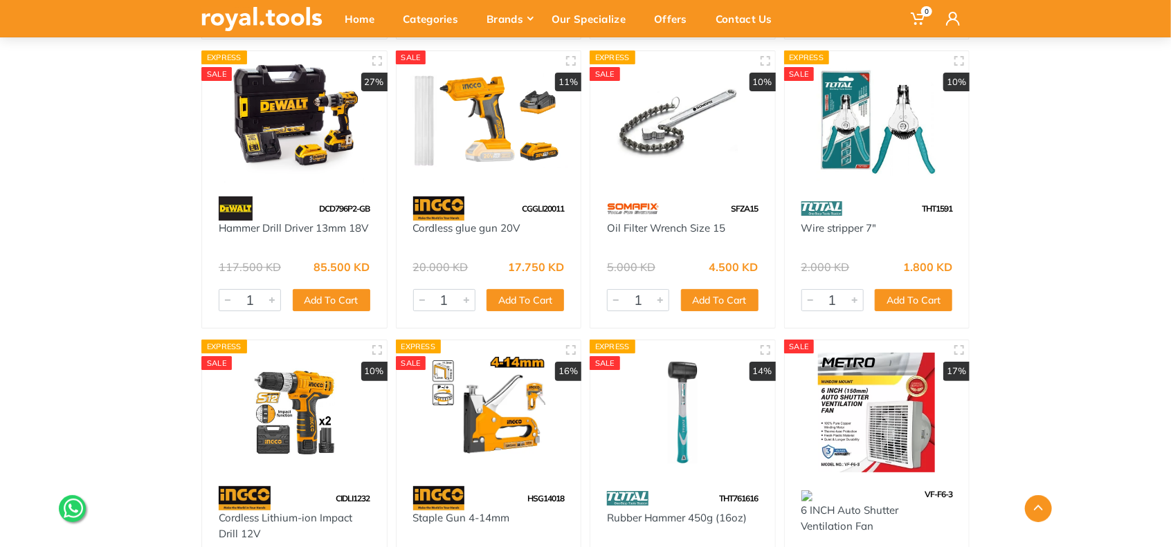
scroll to position [28829, 0]
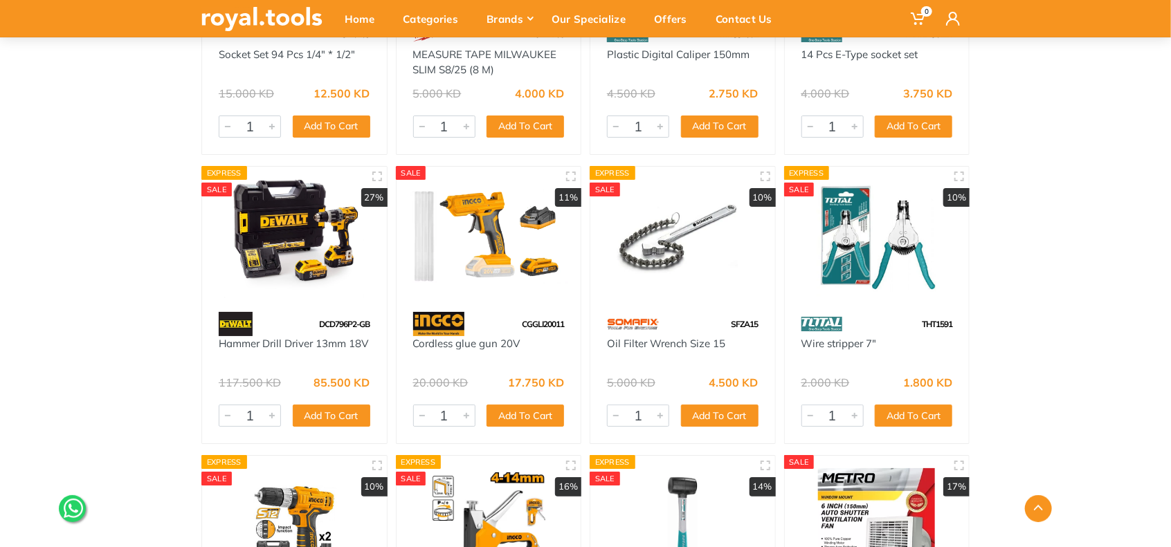
click at [302, 215] on img at bounding box center [294, 239] width 160 height 120
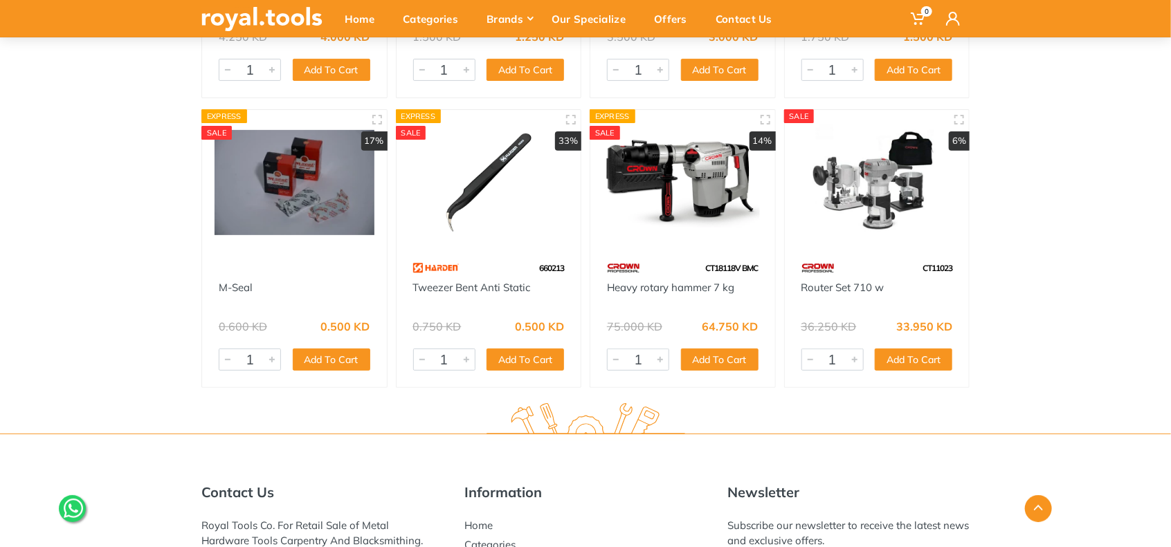
scroll to position [29374, 0]
